Goal: Task Accomplishment & Management: Use online tool/utility

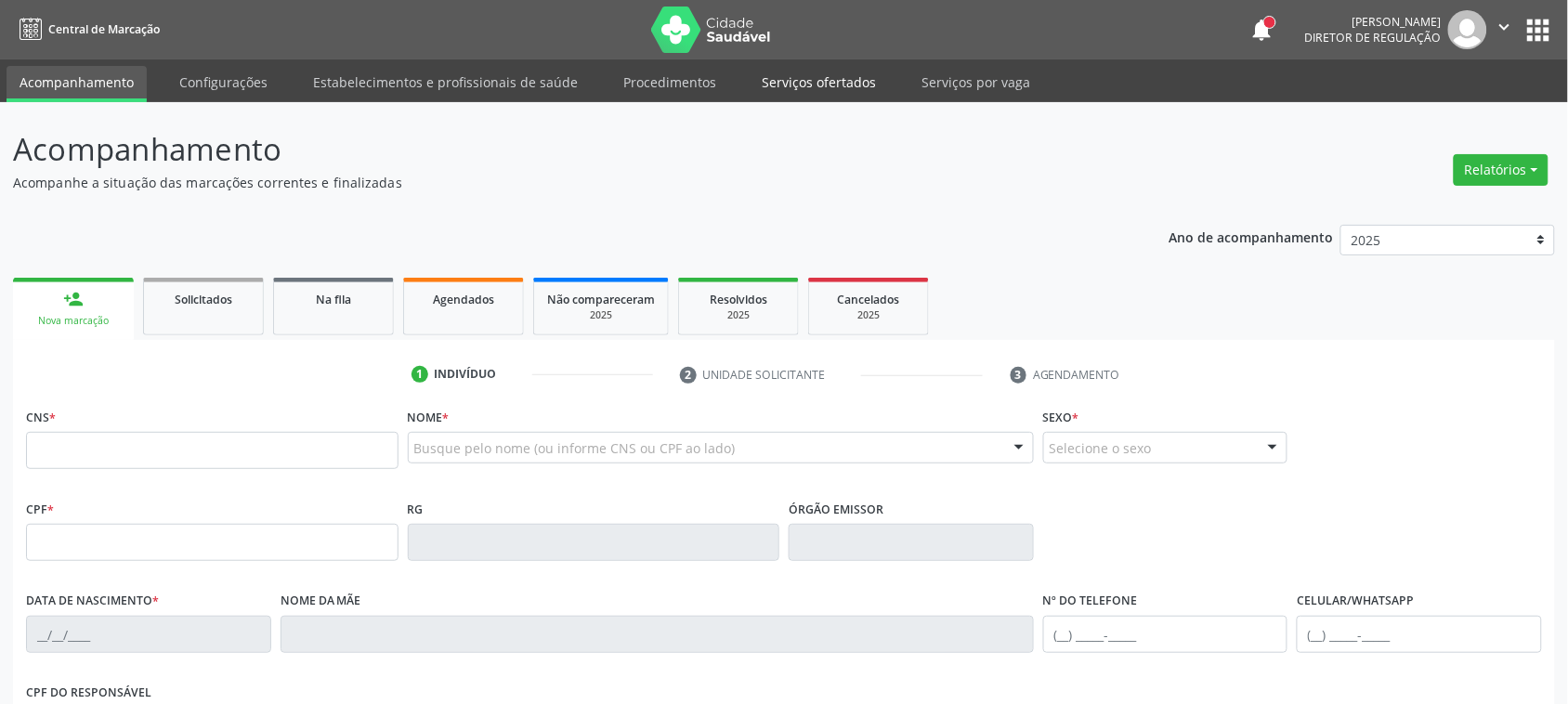
click at [759, 84] on link "Serviços ofertados" at bounding box center [819, 82] width 140 height 32
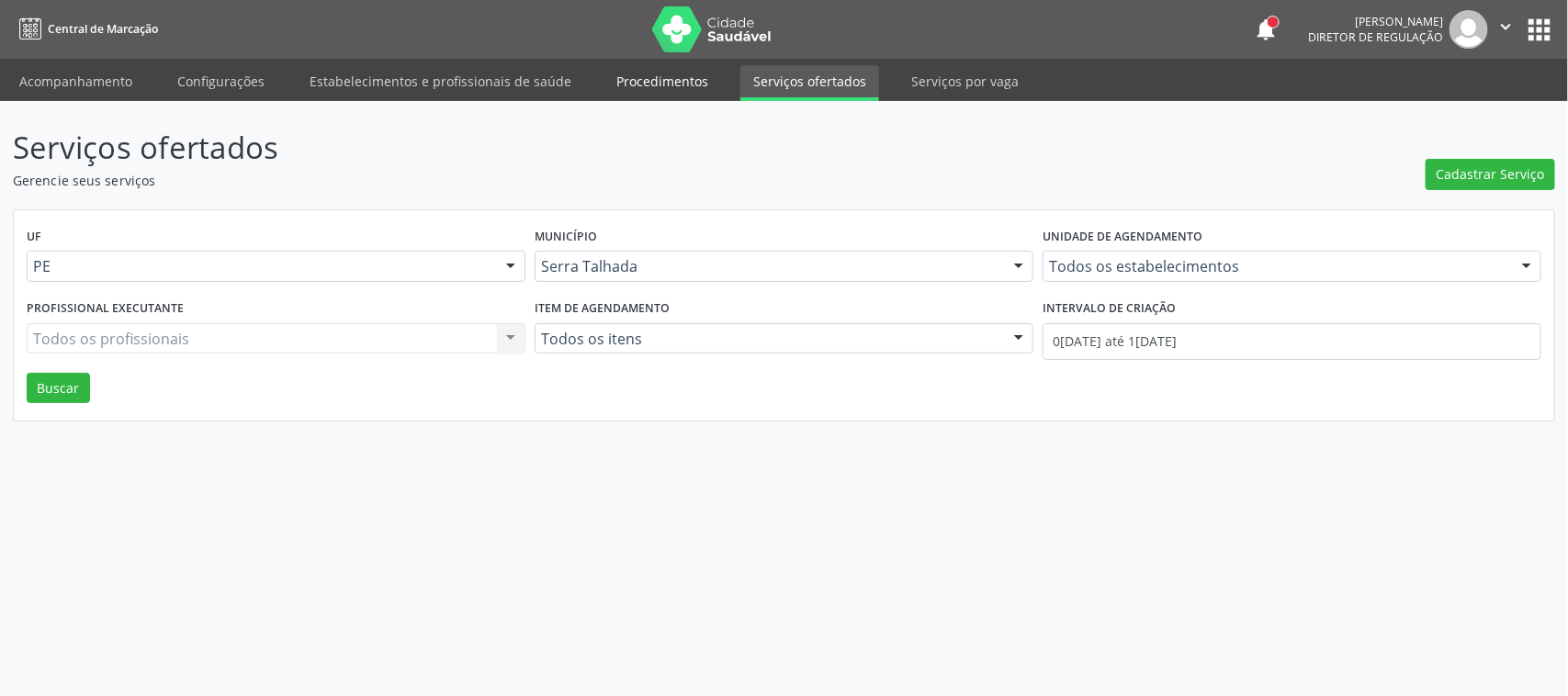
click at [645, 72] on link "Procedimentos" at bounding box center [662, 81] width 117 height 32
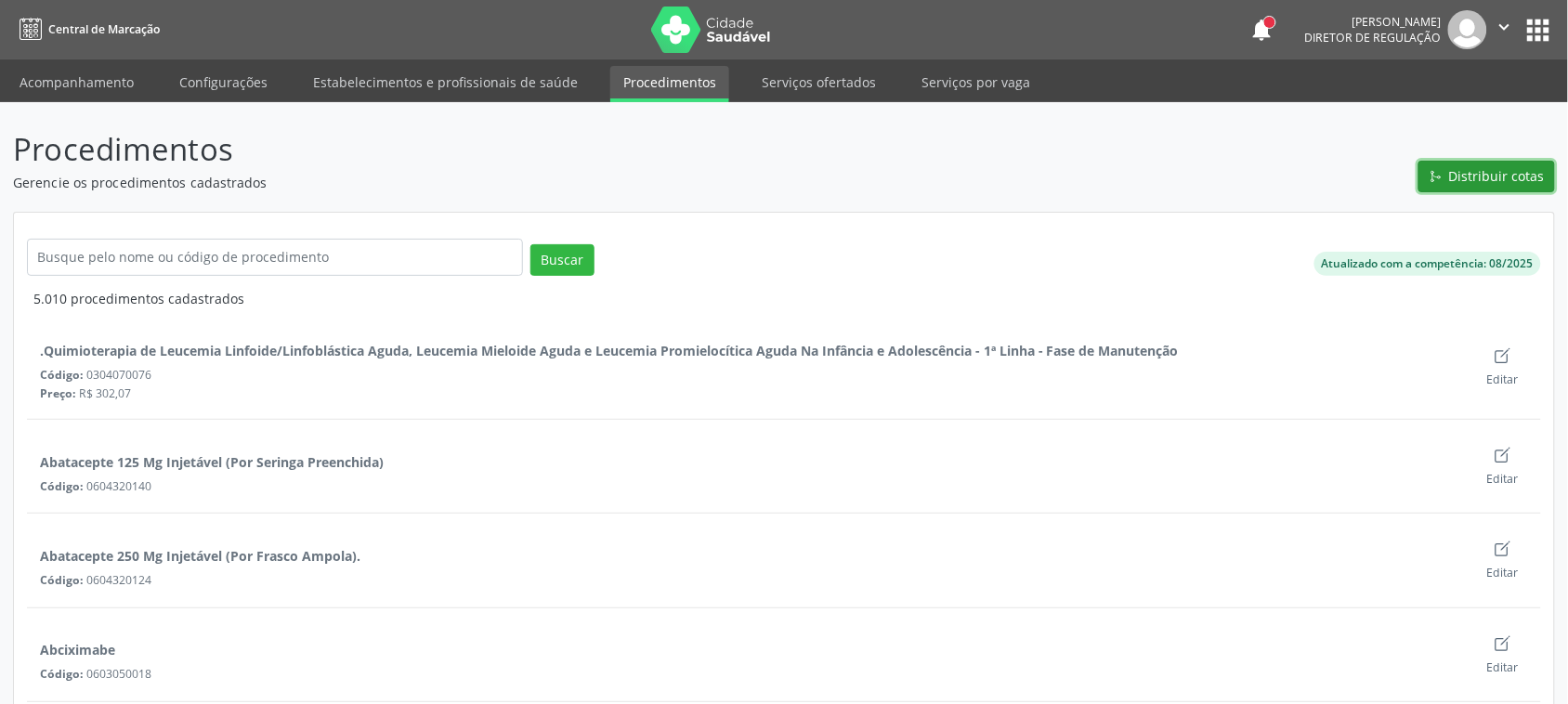
click at [1433, 170] on icon "Git Merge" at bounding box center [1435, 176] width 13 height 13
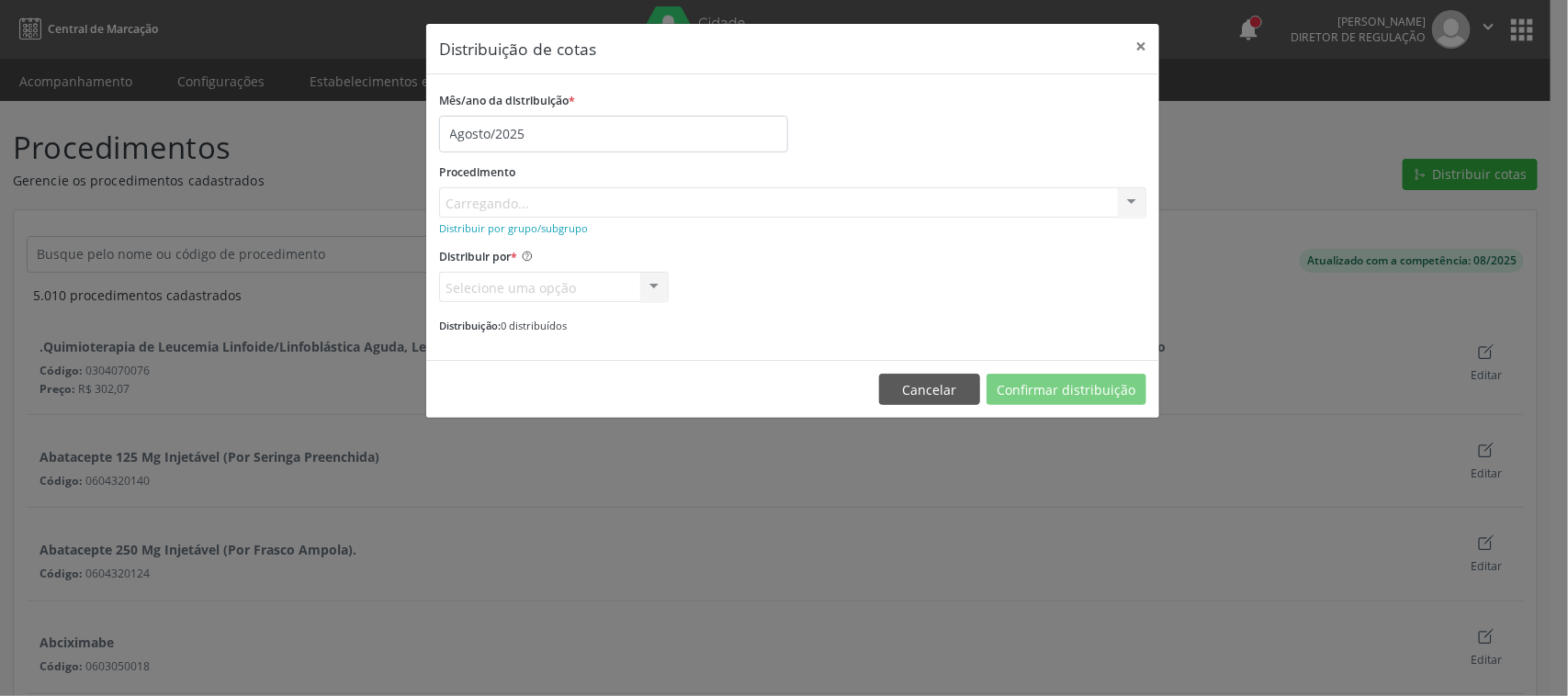
click at [522, 193] on div "Procedimento [GEOGRAPHIC_DATA]... No elements found. Consider changing the sear…" at bounding box center [793, 187] width 708 height 59
click at [668, 187] on div "Buscar por procedimento" at bounding box center [793, 203] width 708 height 31
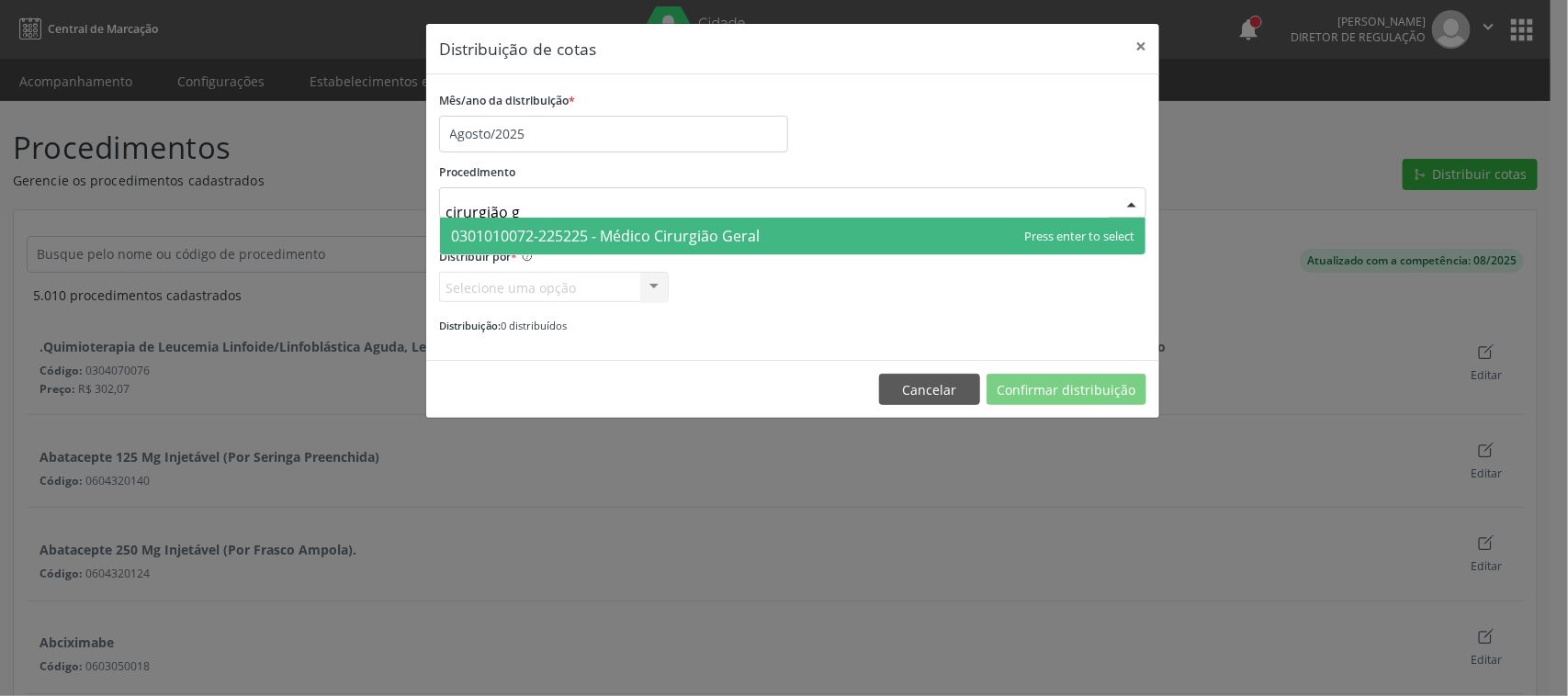
type input "cirurgião ge"
click at [758, 250] on span "0301010072-225225 - Médico Cirurgião Geral" at bounding box center [793, 236] width 706 height 37
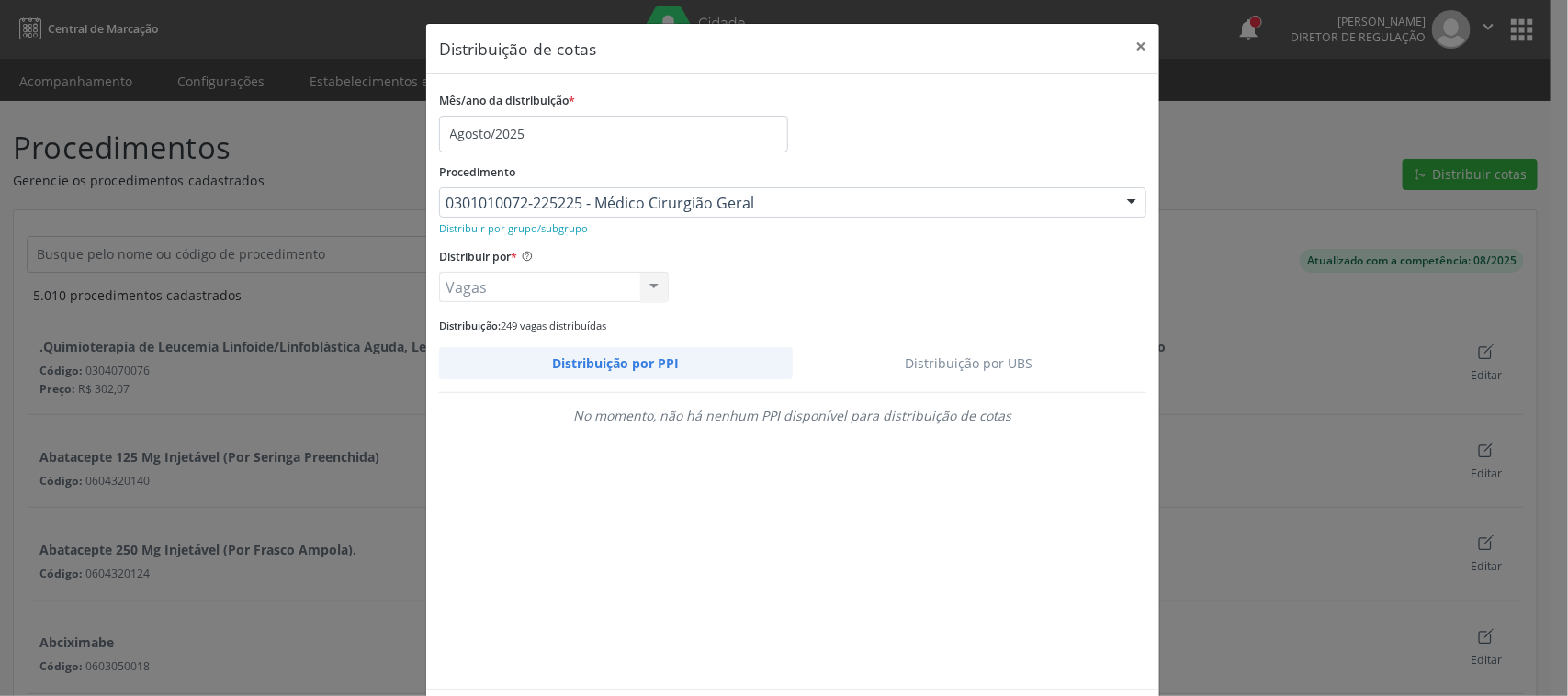
click at [1001, 365] on link "Distribuição por UBS" at bounding box center [970, 362] width 355 height 32
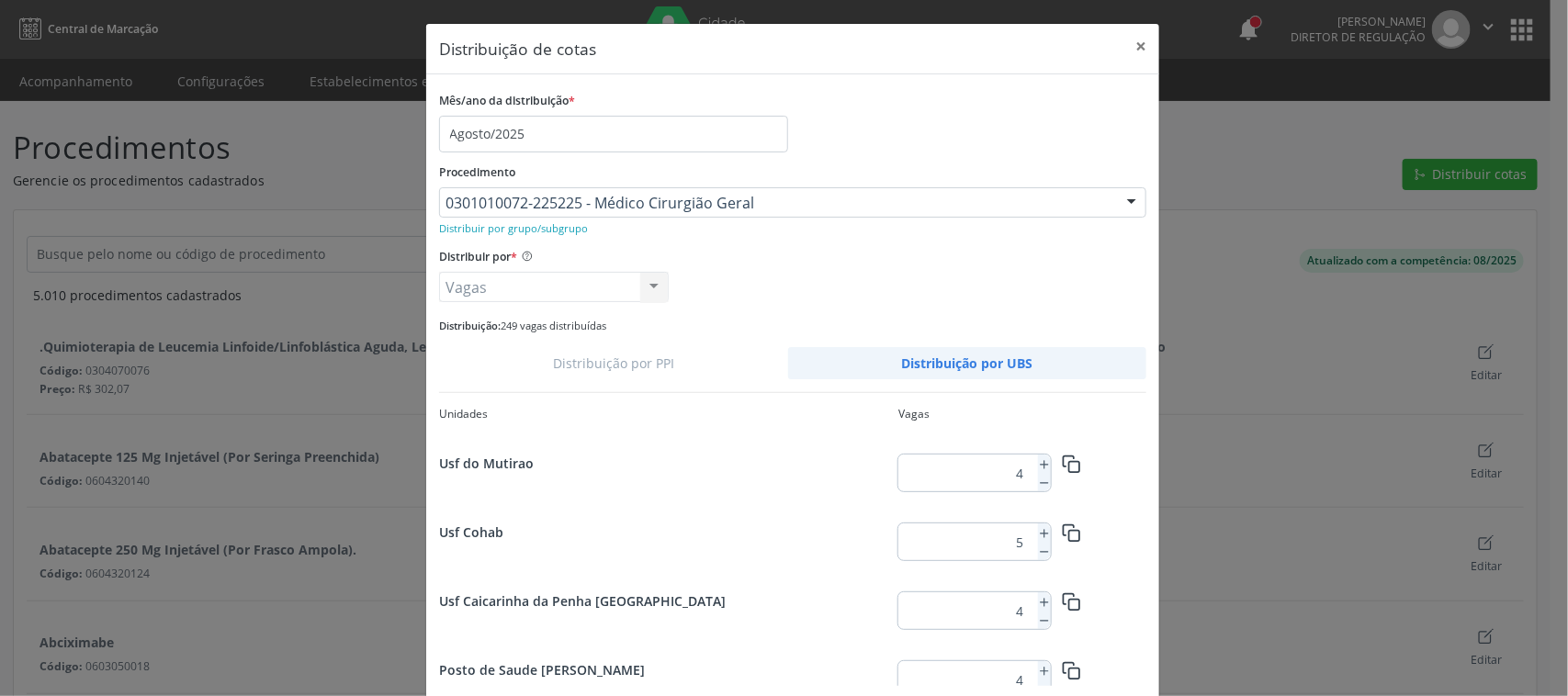
scroll to position [796, 0]
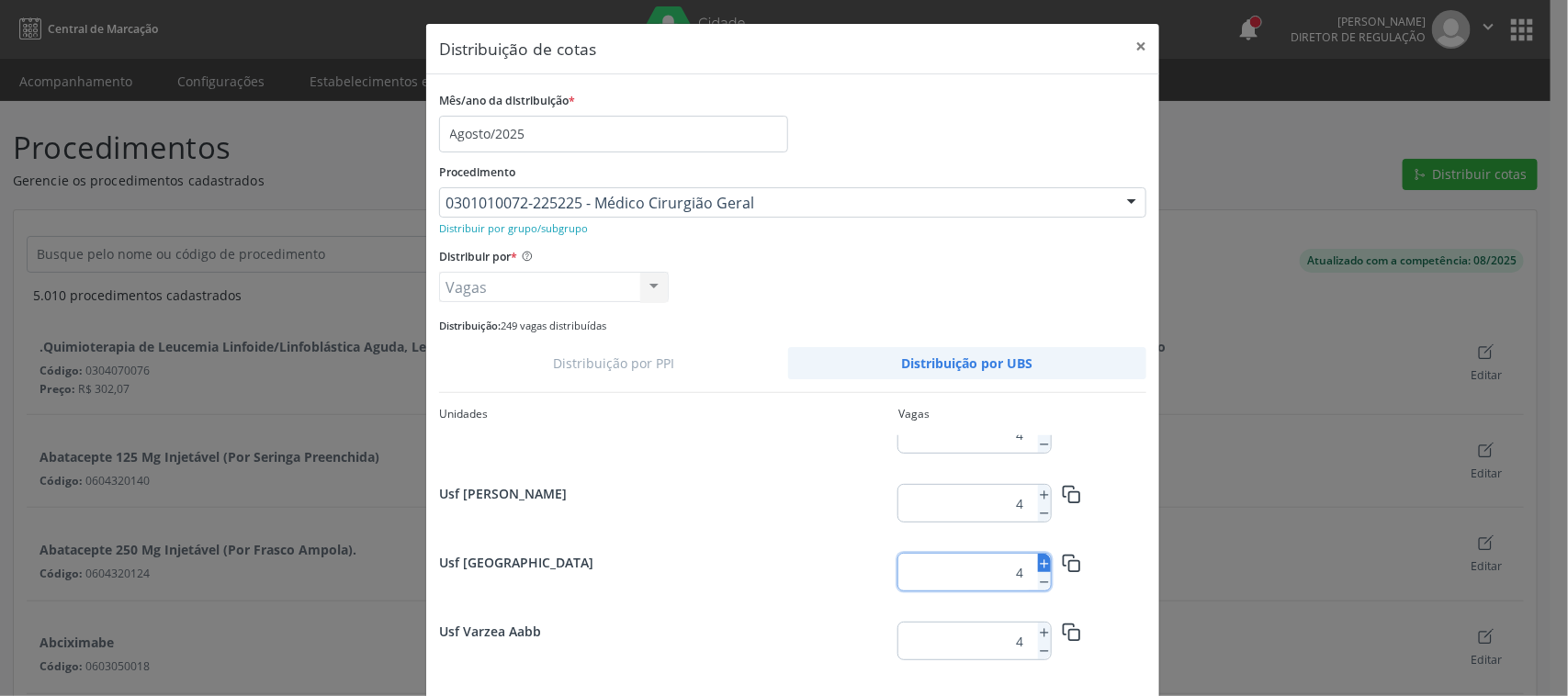
click at [1040, 566] on icon at bounding box center [1044, 563] width 12 height 12
type input "5"
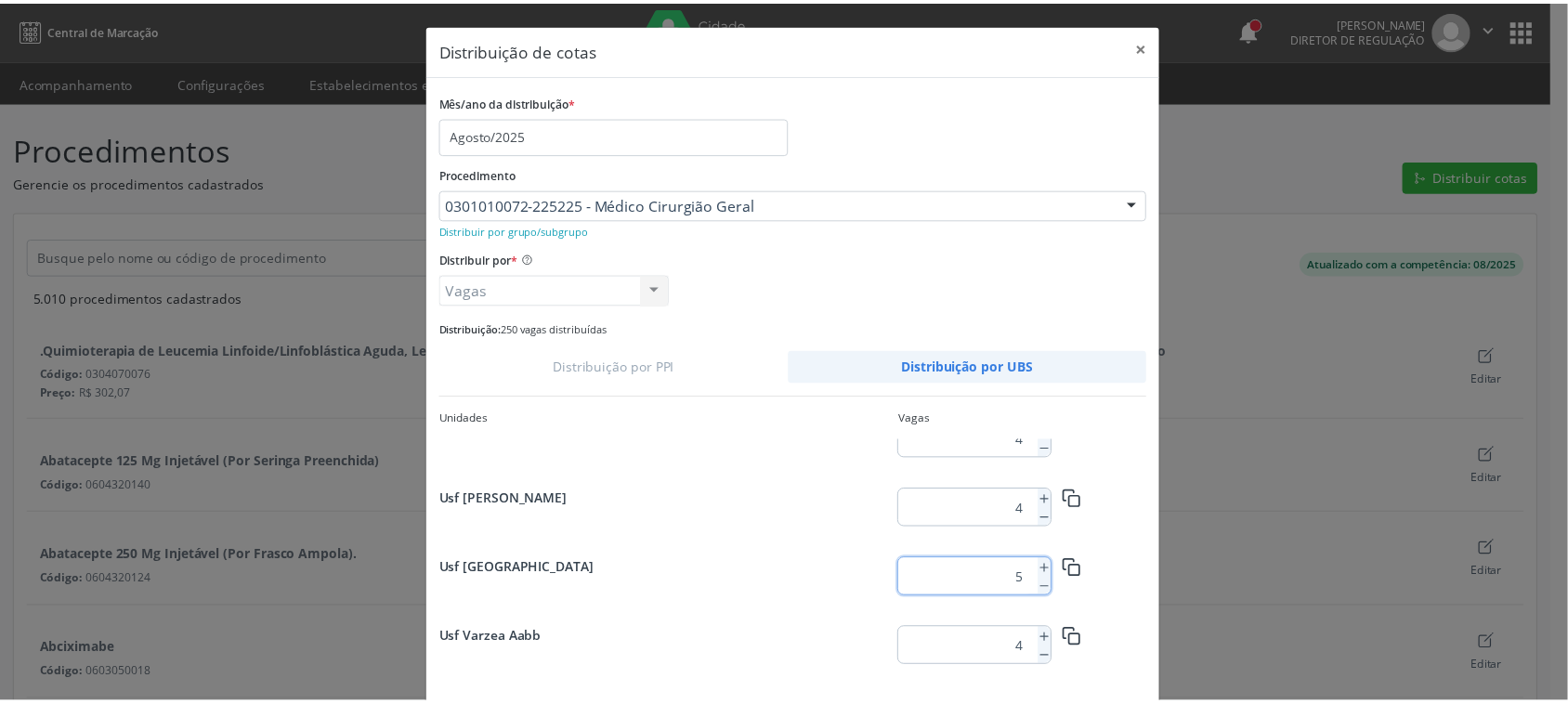
scroll to position [86, 0]
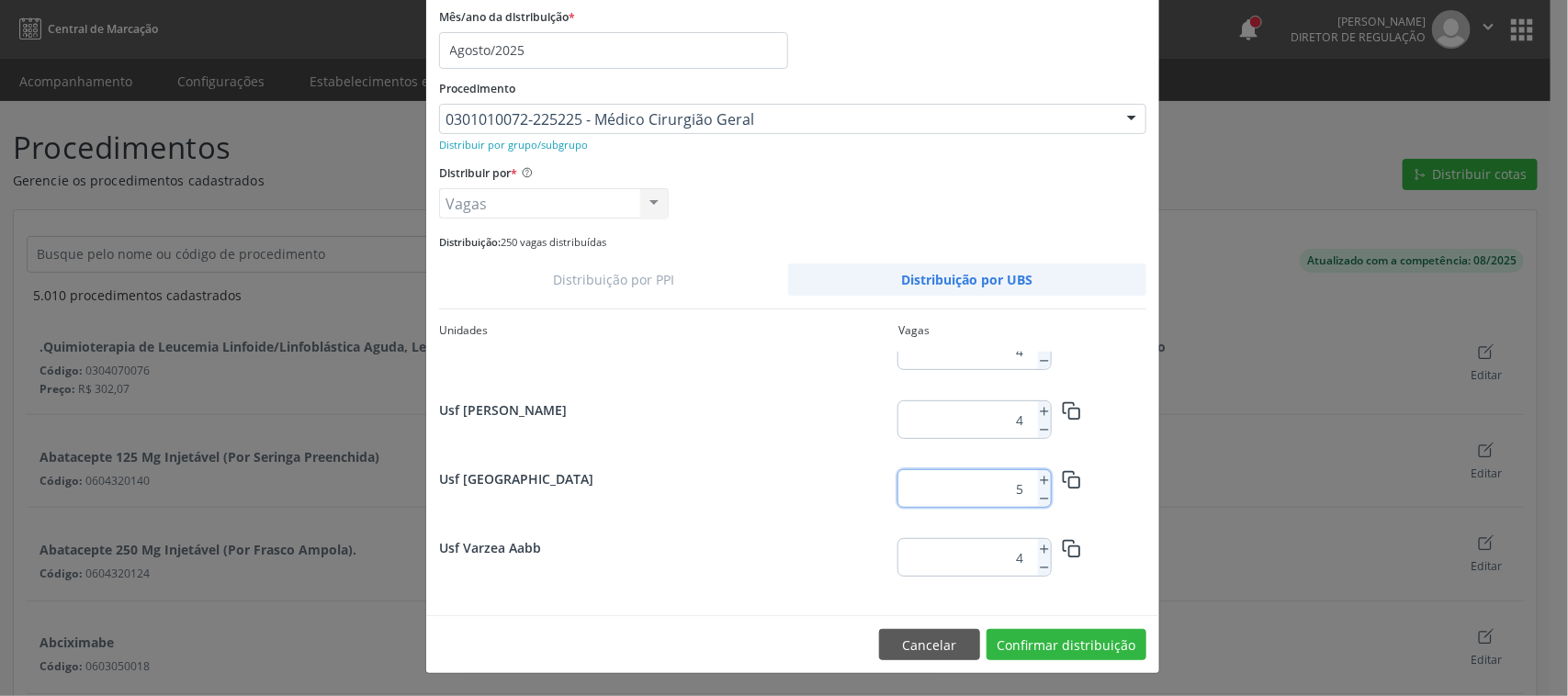
click at [1101, 625] on footer "Cancelar Confirmar distribuição" at bounding box center [792, 644] width 733 height 58
click at [1100, 654] on button "Confirmar distribuição" at bounding box center [1066, 644] width 160 height 31
